Goal: Task Accomplishment & Management: Use online tool/utility

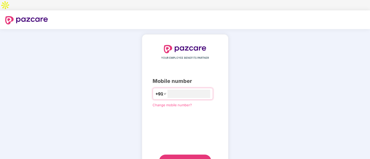
type input "**********"
click at [189, 154] on button "Send OTP" at bounding box center [185, 160] width 52 height 12
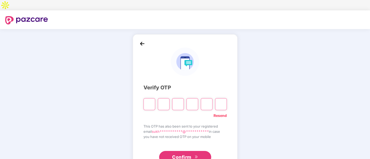
type input "*"
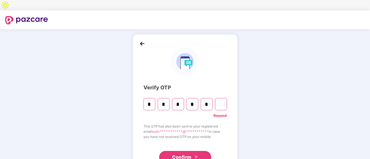
type input "*"
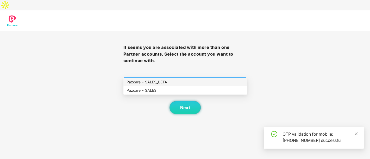
click at [179, 78] on span "Select company and role" at bounding box center [185, 83] width 117 height 10
click at [166, 89] on div "Pazcare - SALES" at bounding box center [185, 91] width 117 height 6
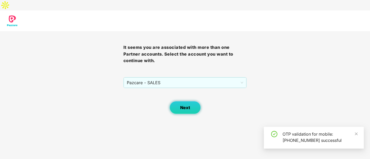
click at [177, 101] on button "Next" at bounding box center [185, 107] width 31 height 13
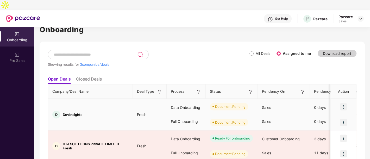
scroll to position [22, 0]
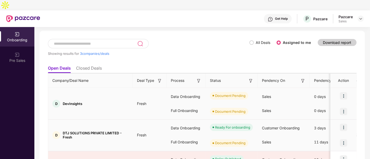
click at [143, 135] on td "Fresh" at bounding box center [150, 136] width 34 height 32
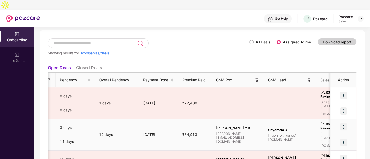
scroll to position [0, 254]
click at [263, 124] on tr "D DTJ SOLUTIONS PRIVATE LIMITED - Fresh Fresh Data Onboarding Full Onboarding R…" at bounding box center [175, 135] width 762 height 32
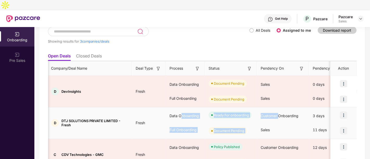
scroll to position [0, 0]
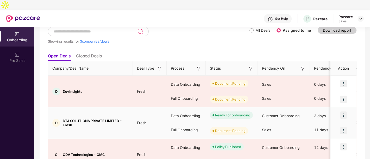
click at [148, 126] on td "Fresh" at bounding box center [150, 124] width 34 height 32
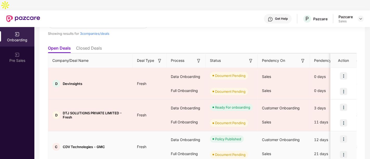
scroll to position [54, 0]
